Goal: Task Accomplishment & Management: Manage account settings

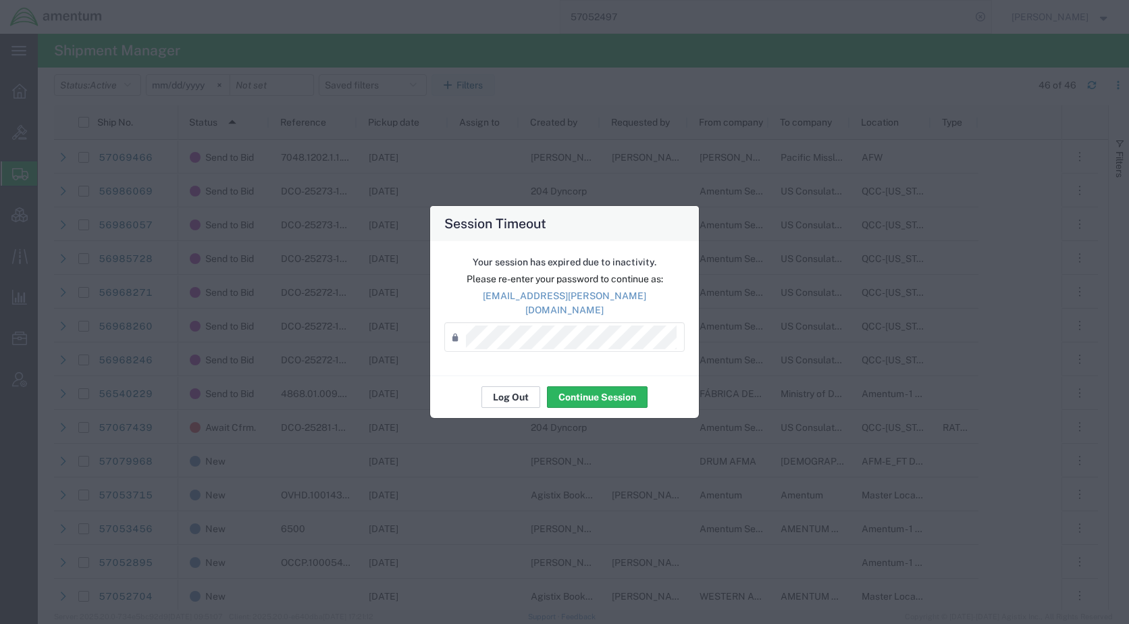
click at [516, 392] on button "Log Out" at bounding box center [510, 397] width 59 height 22
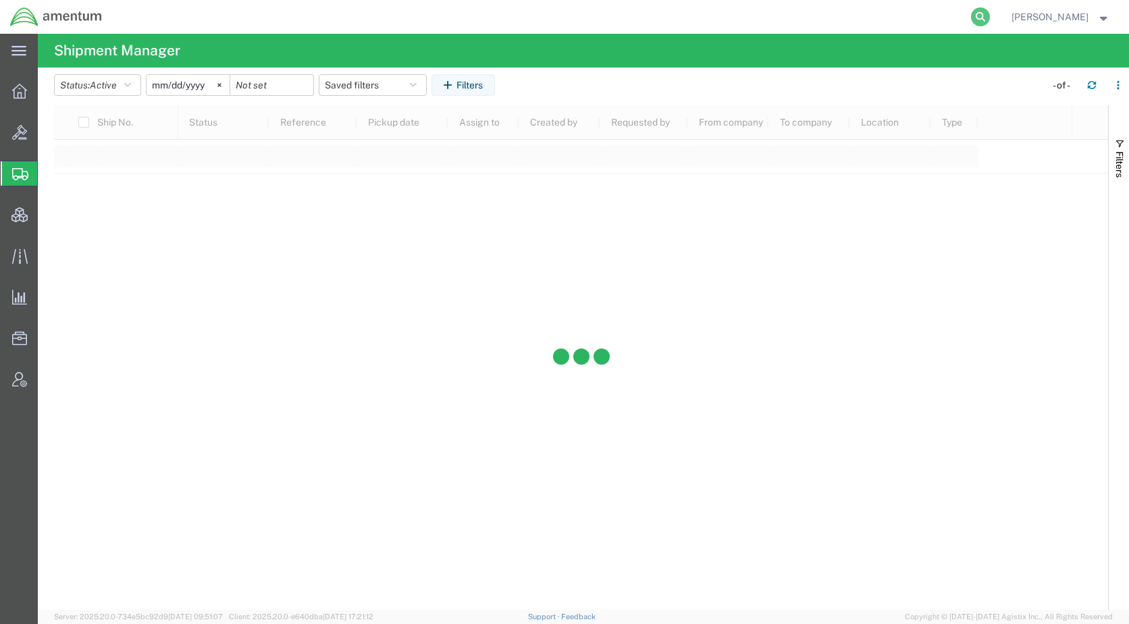
click at [990, 21] on icon at bounding box center [980, 16] width 19 height 19
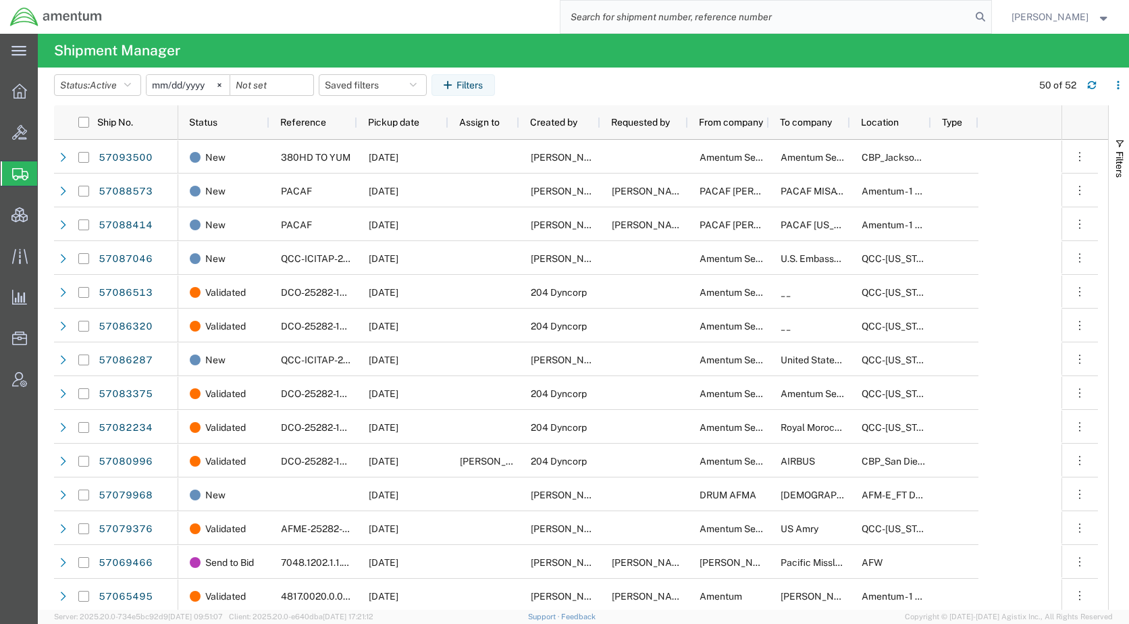
paste input "57088573"
type input "57088573"
click at [990, 10] on icon at bounding box center [980, 16] width 19 height 19
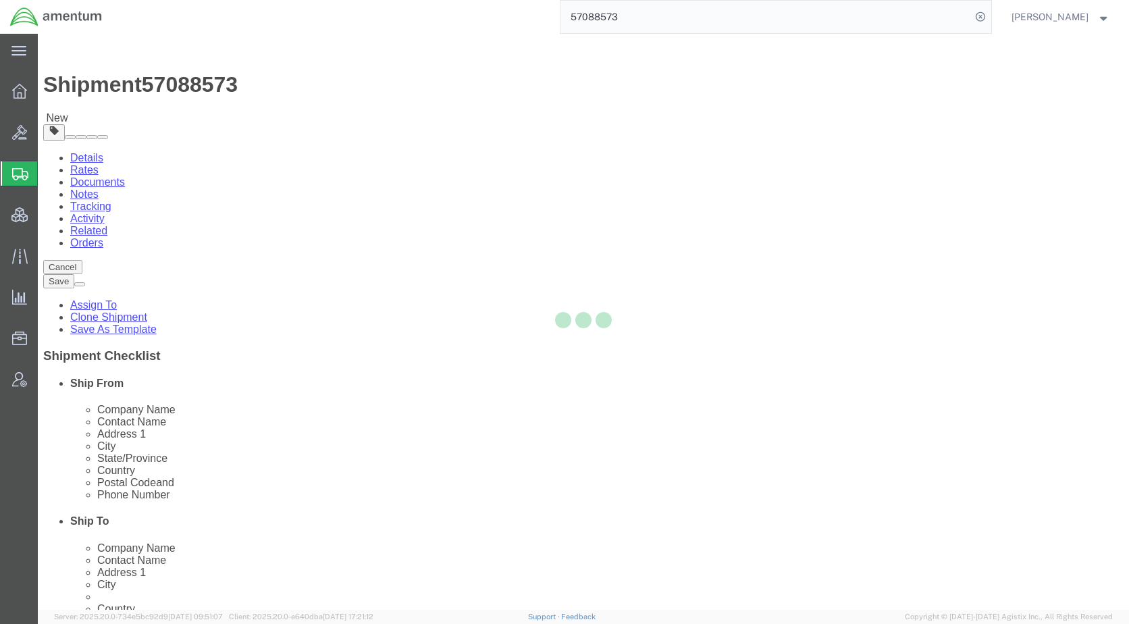
select select
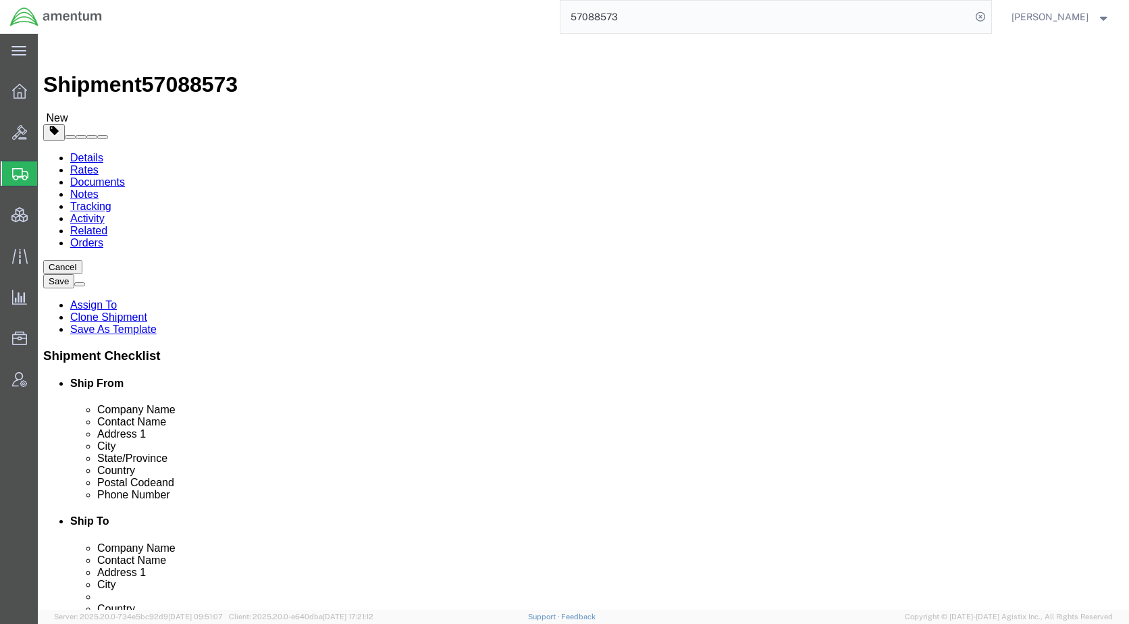
click icon
click select "Select cm ft in"
select select "IN"
click select "Select cm ft in"
click div "Previous Continue"
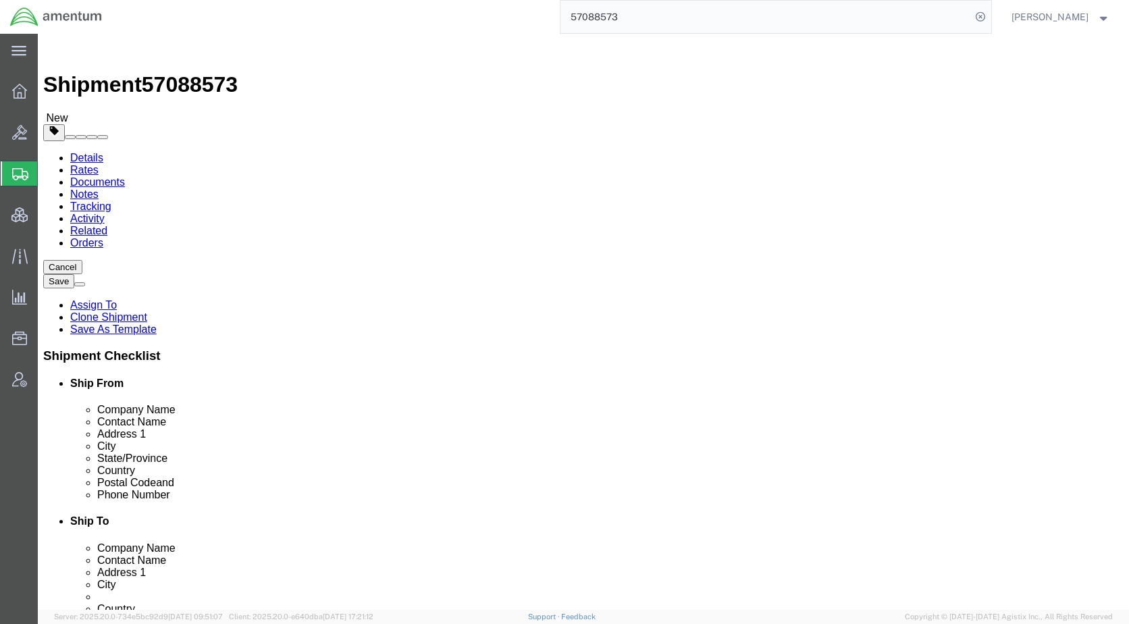
click button "Save"
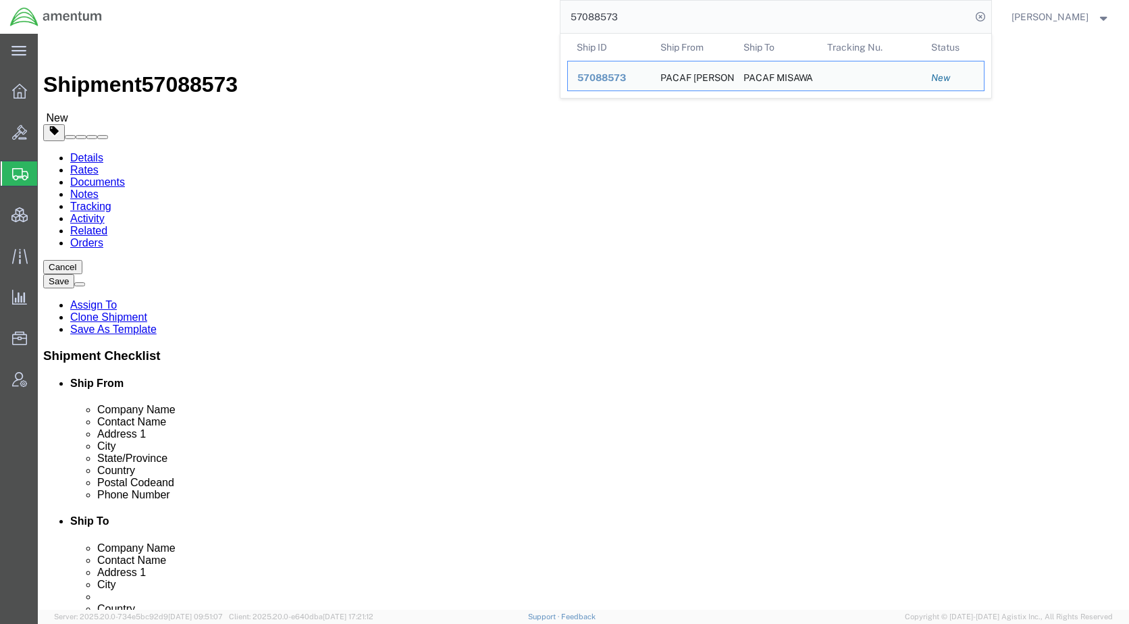
drag, startPoint x: 654, startPoint y: 22, endPoint x: 581, endPoint y: 29, distance: 73.2
click at [581, 29] on div "57088573 Ship ID Ship From Ship To Tracking Nu. Status Ship ID 57088573 Ship Fr…" at bounding box center [551, 17] width 879 height 34
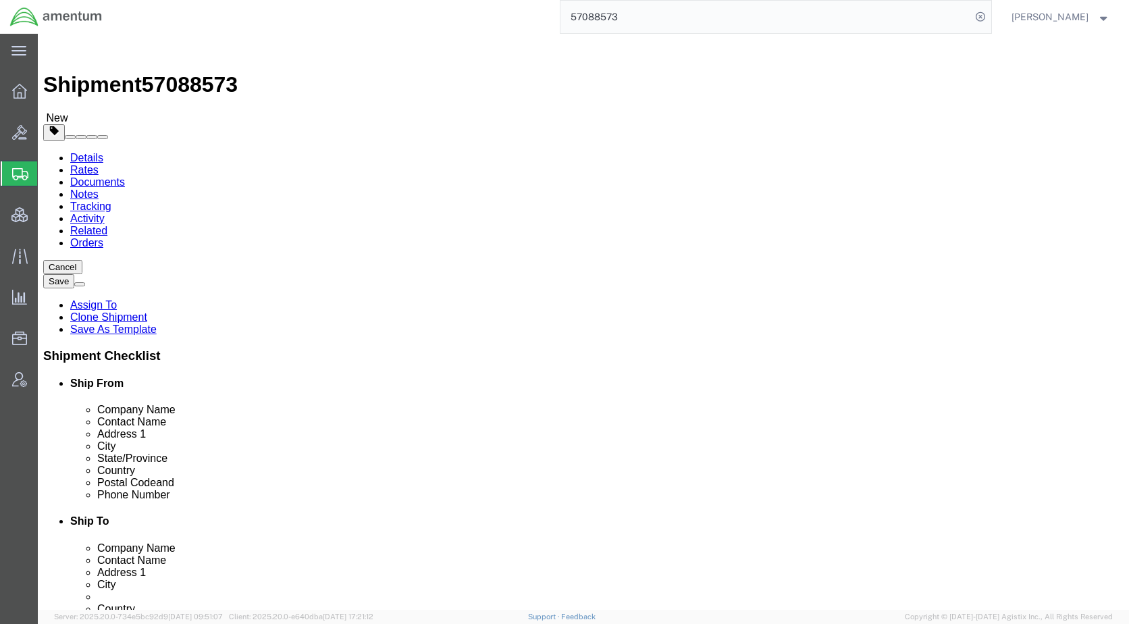
click icon
type input "57088414"
click at [990, 13] on icon at bounding box center [980, 16] width 19 height 19
click icon
click select "Select cm ft in"
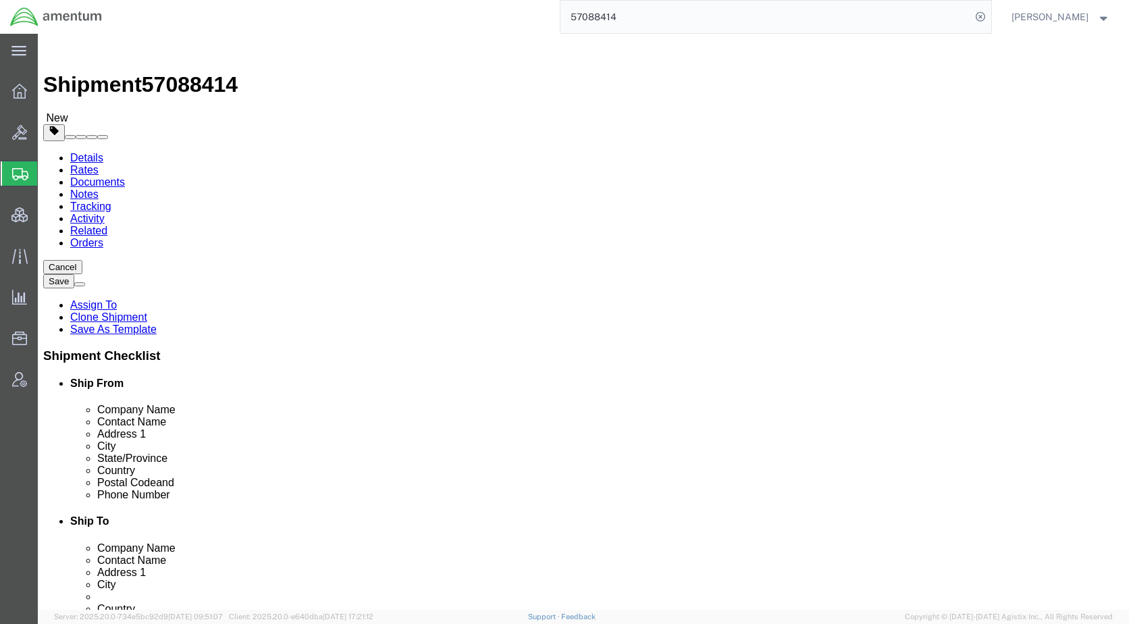
select select "IN"
click select "Select cm ft in"
click button "Save"
click link "Documents"
